Goal: Transaction & Acquisition: Purchase product/service

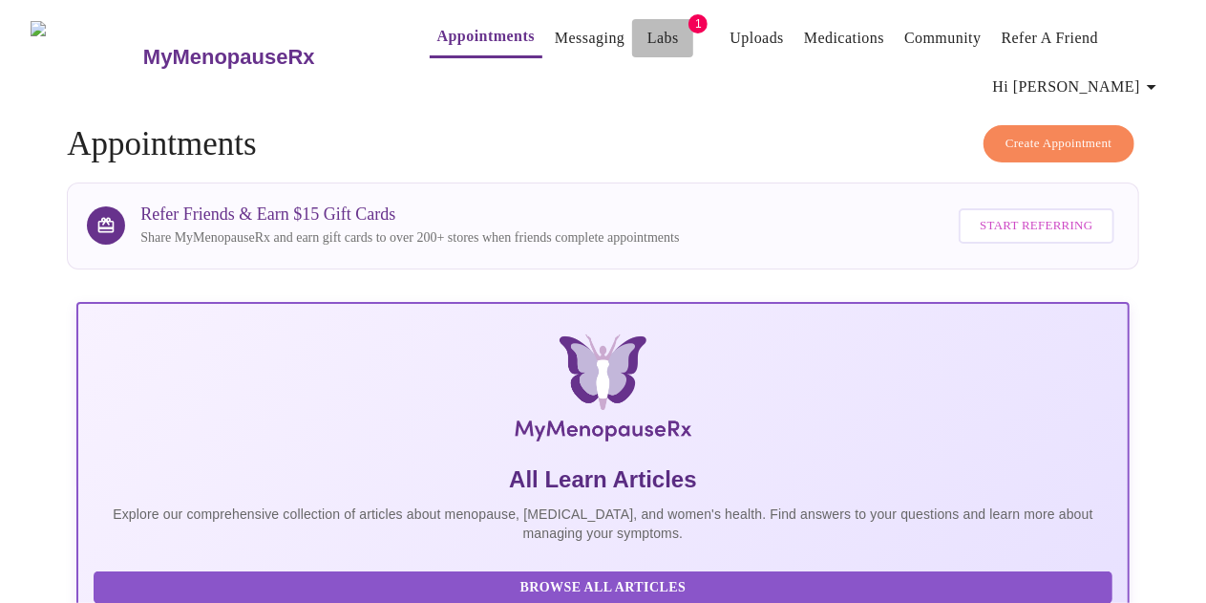
click at [648, 33] on link "Labs" at bounding box center [664, 38] width 32 height 27
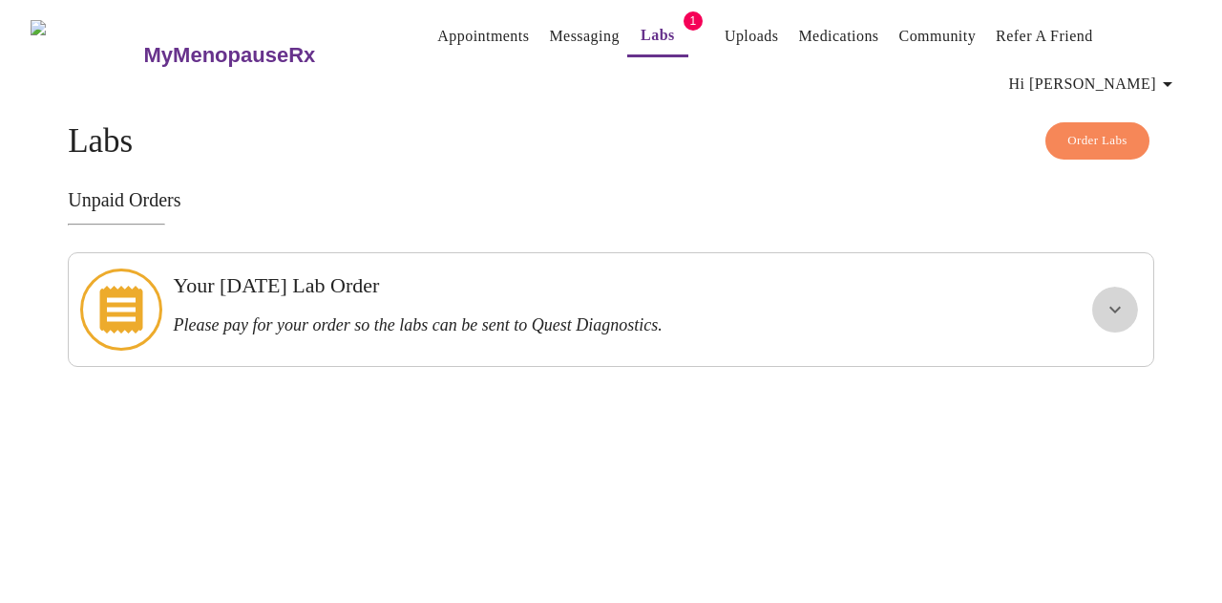
click at [1107, 287] on button "show more" at bounding box center [1116, 310] width 46 height 46
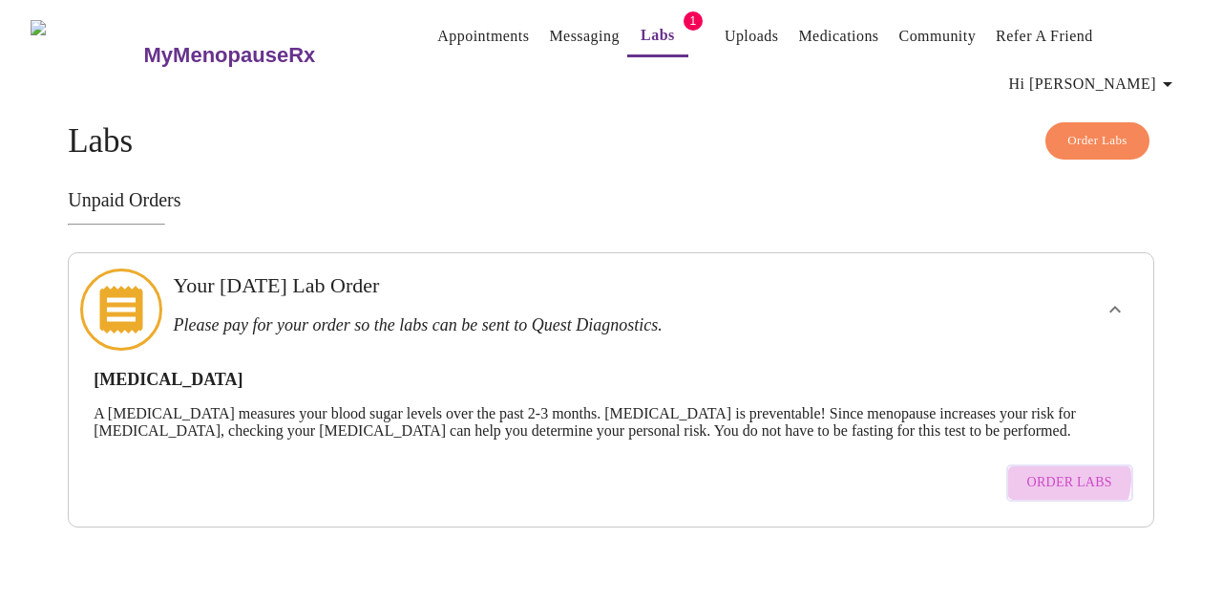
click at [1069, 471] on span "Order Labs" at bounding box center [1070, 483] width 85 height 24
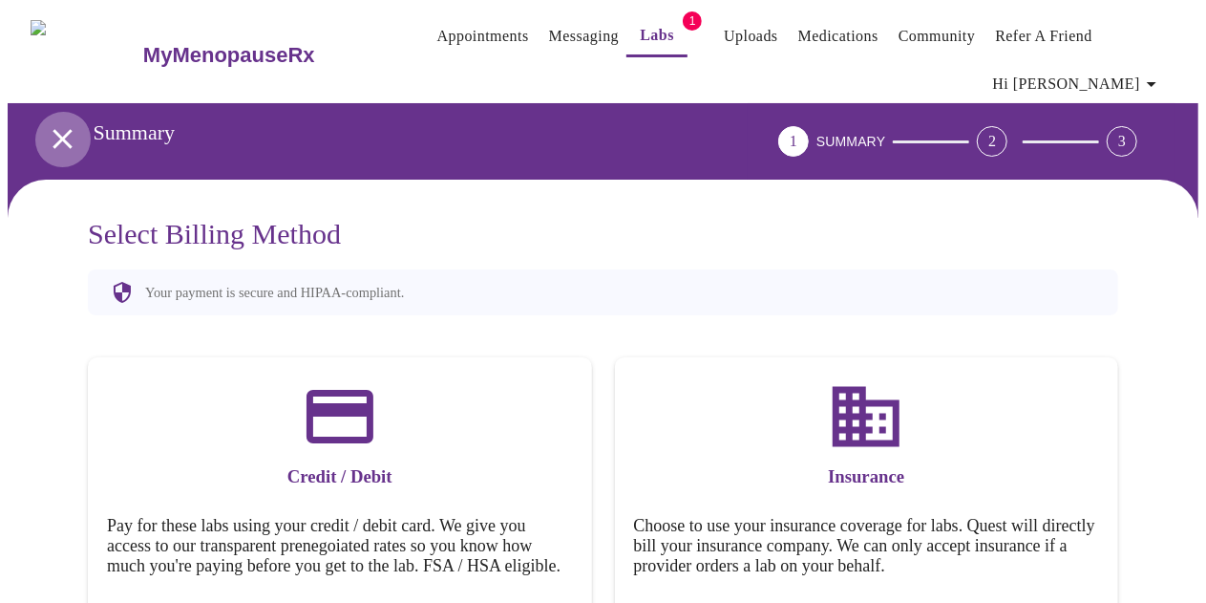
click at [59, 133] on icon "open drawer" at bounding box center [62, 138] width 19 height 19
